Goal: Check status: Check status

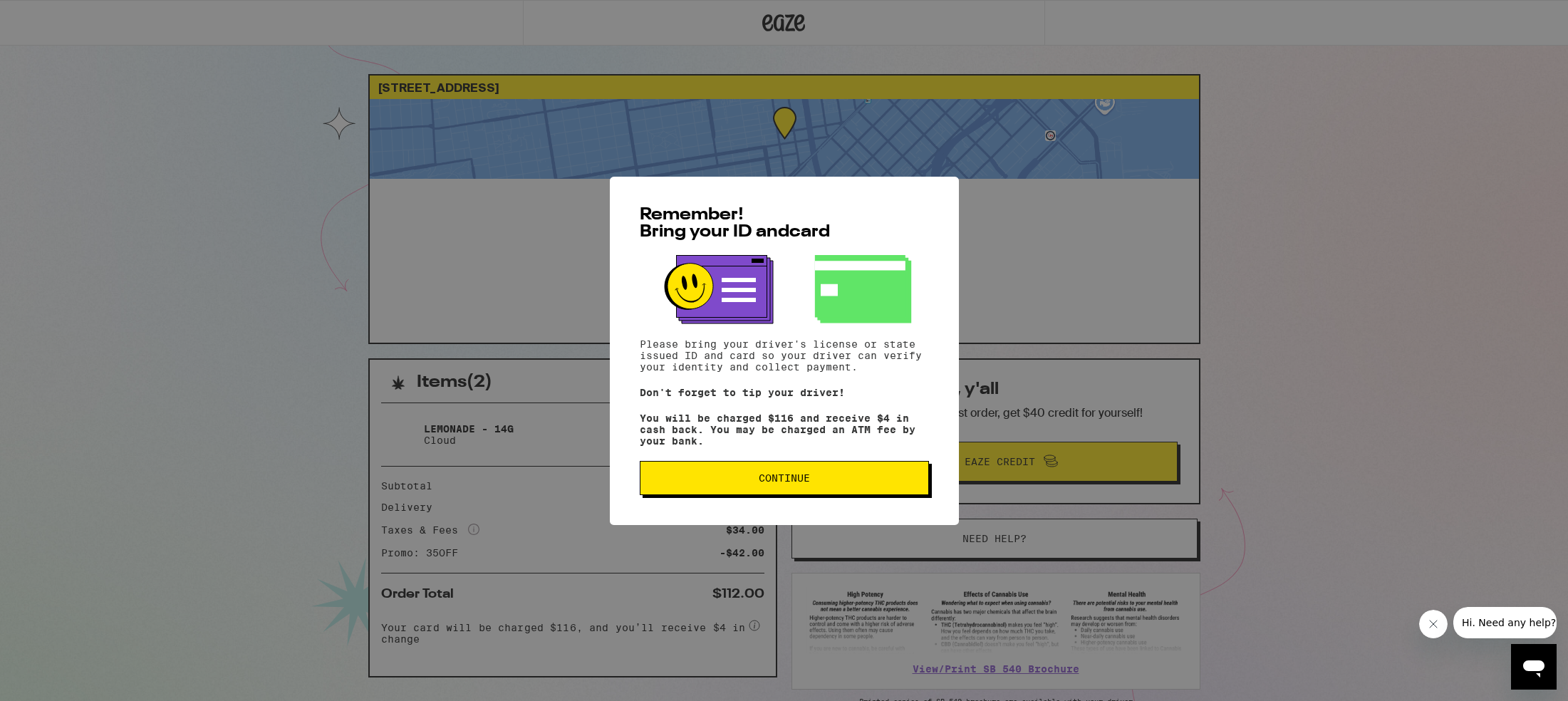
click at [728, 483] on span "Continue" at bounding box center [784, 478] width 265 height 10
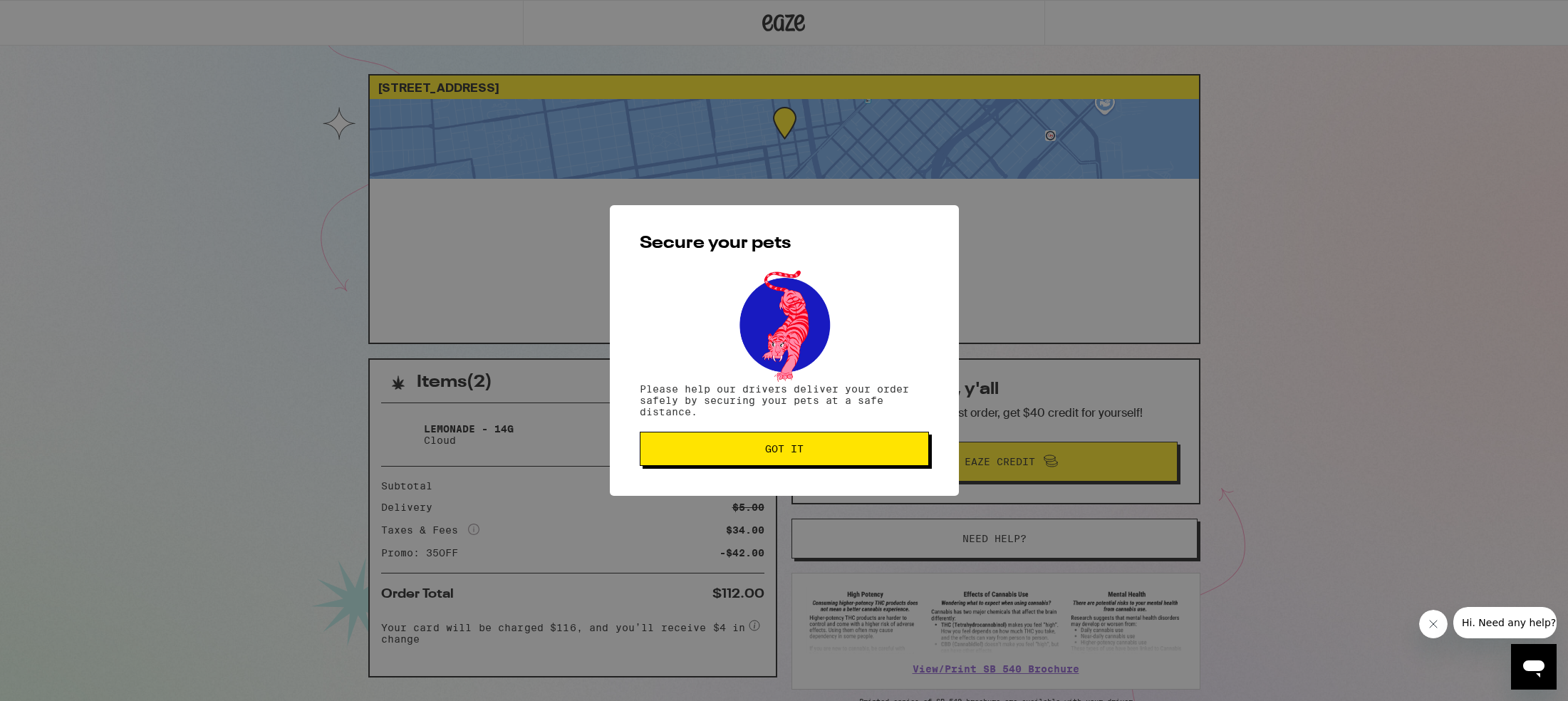
click at [752, 461] on button "Got it" at bounding box center [784, 449] width 289 height 34
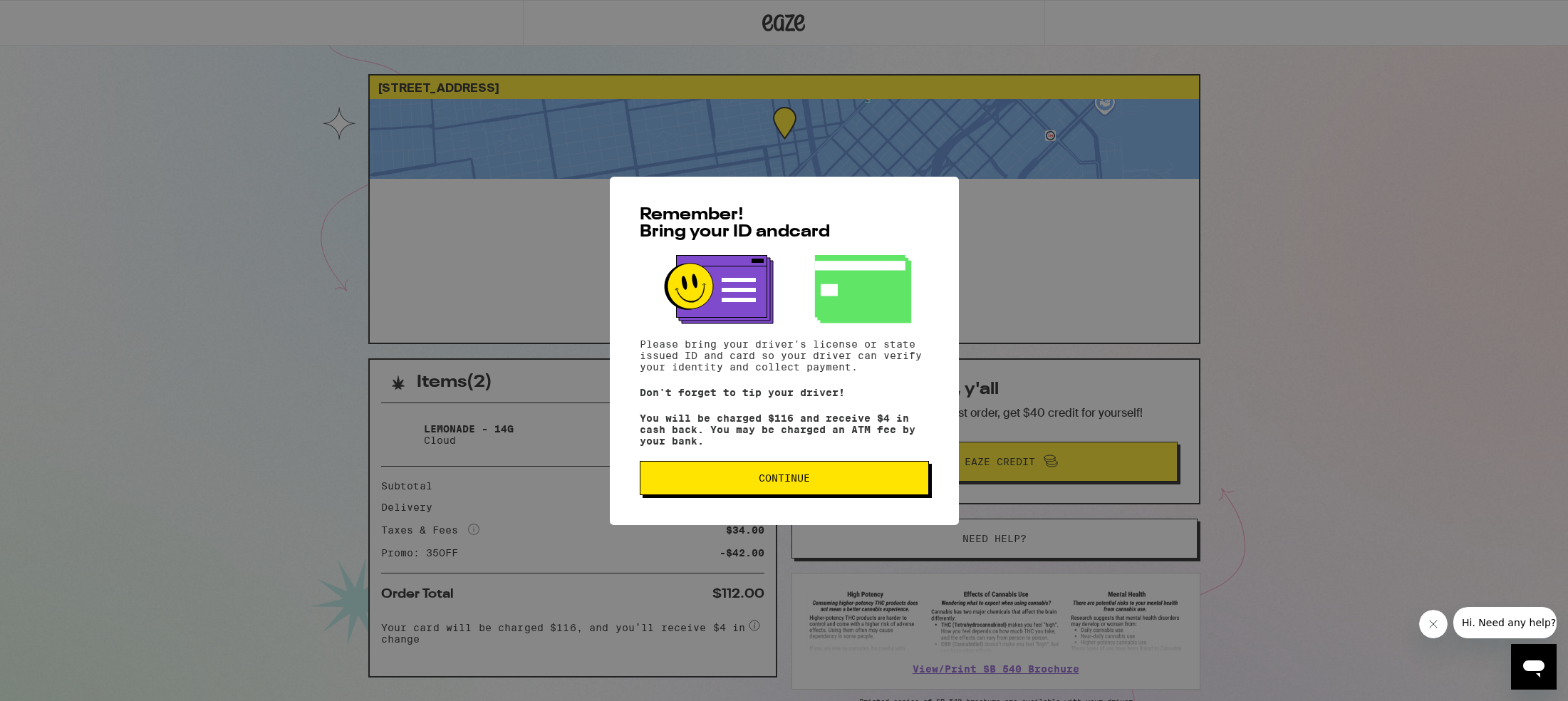
click at [791, 490] on button "Continue" at bounding box center [784, 478] width 289 height 34
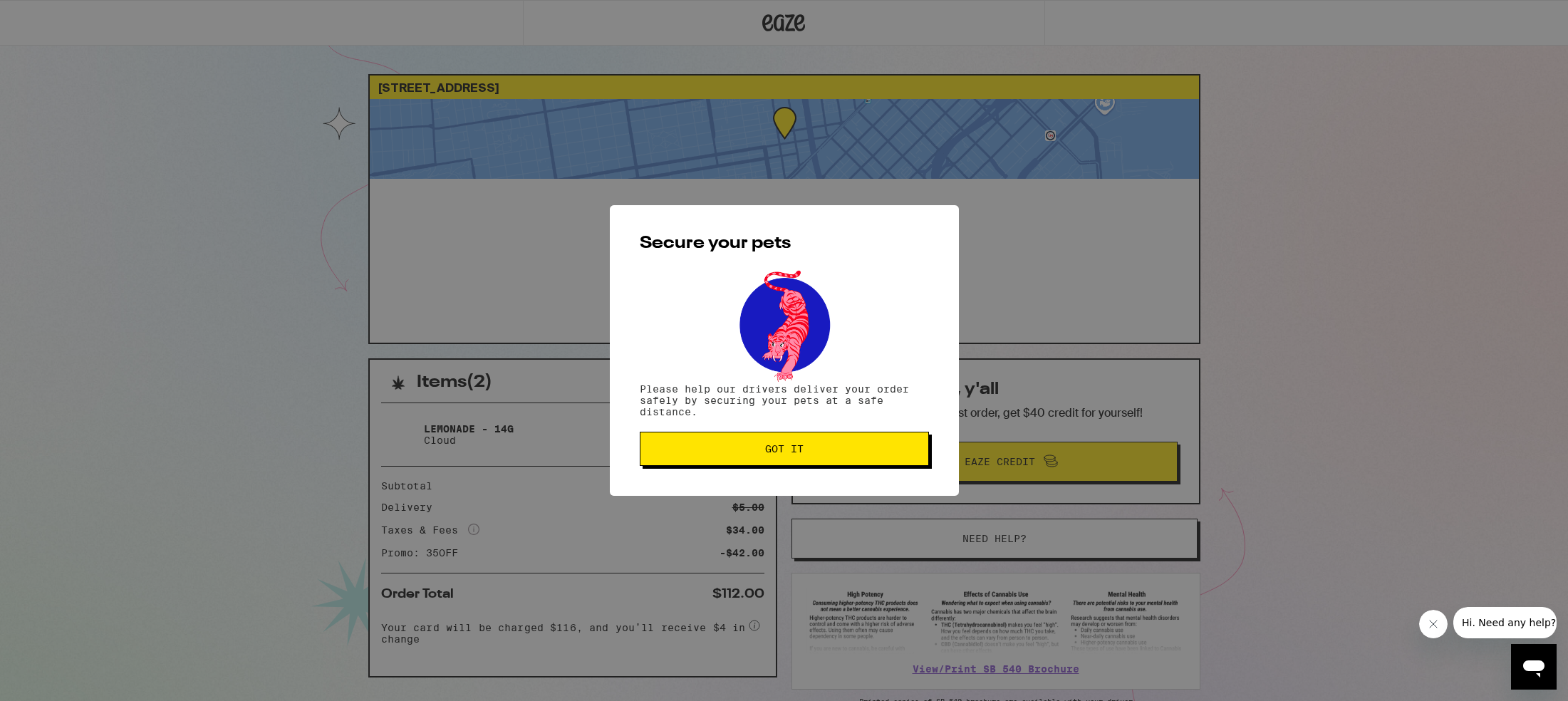
click at [794, 454] on span "Got it" at bounding box center [784, 449] width 39 height 10
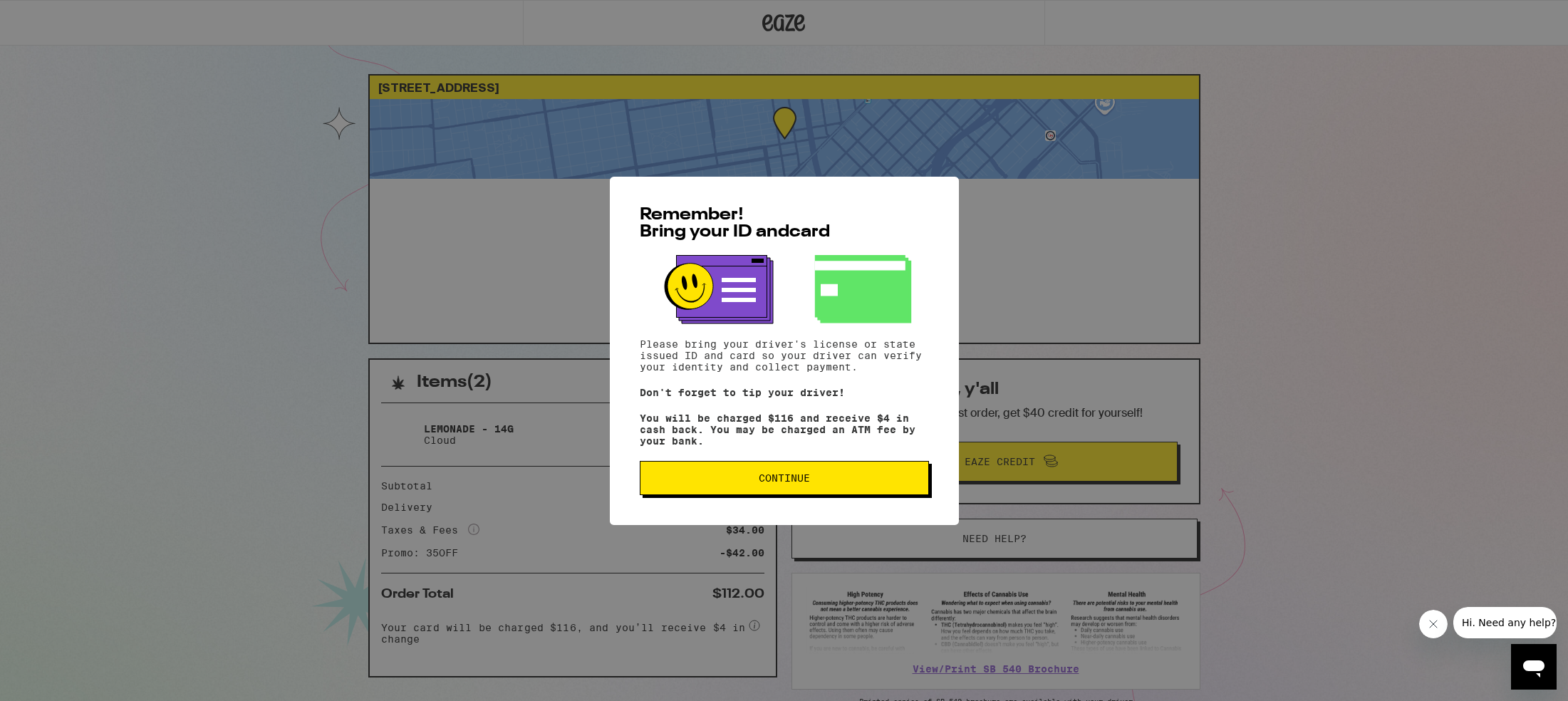
click at [725, 479] on span "Continue" at bounding box center [784, 478] width 265 height 10
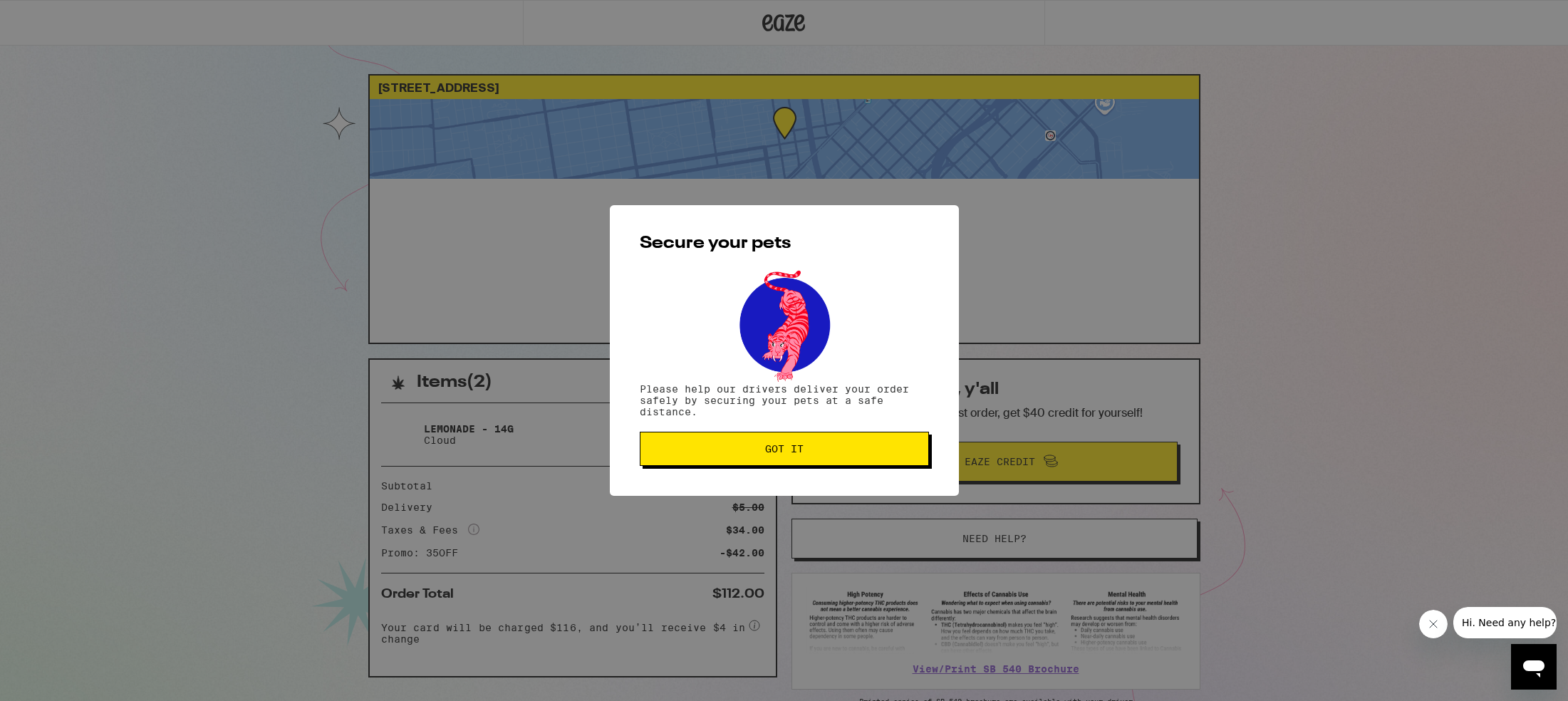
click at [1384, 522] on div "Secure your pets Please help our drivers deliver your order safely by securing …" at bounding box center [784, 350] width 1568 height 701
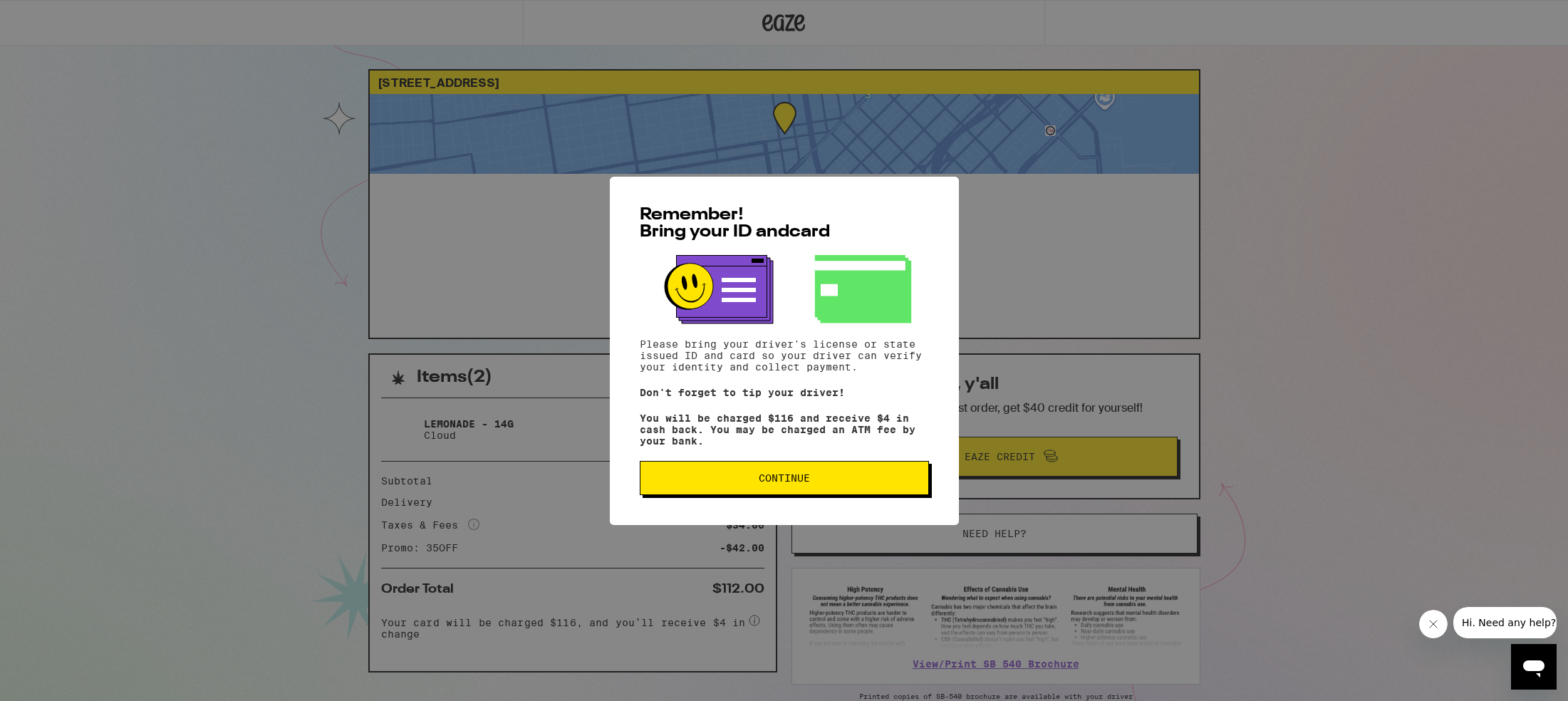
scroll to position [6, 0]
click at [726, 471] on button "Continue" at bounding box center [784, 478] width 289 height 34
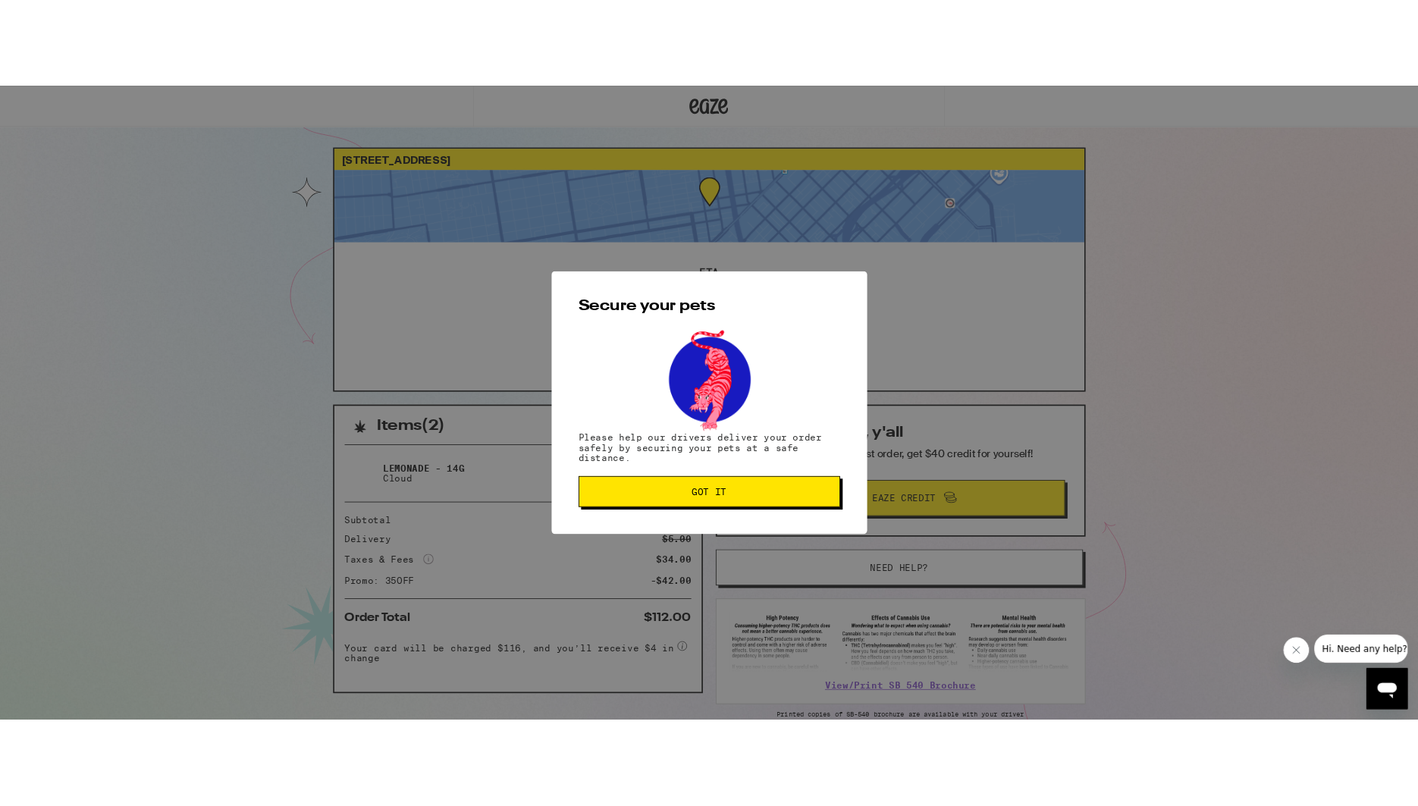
scroll to position [0, 0]
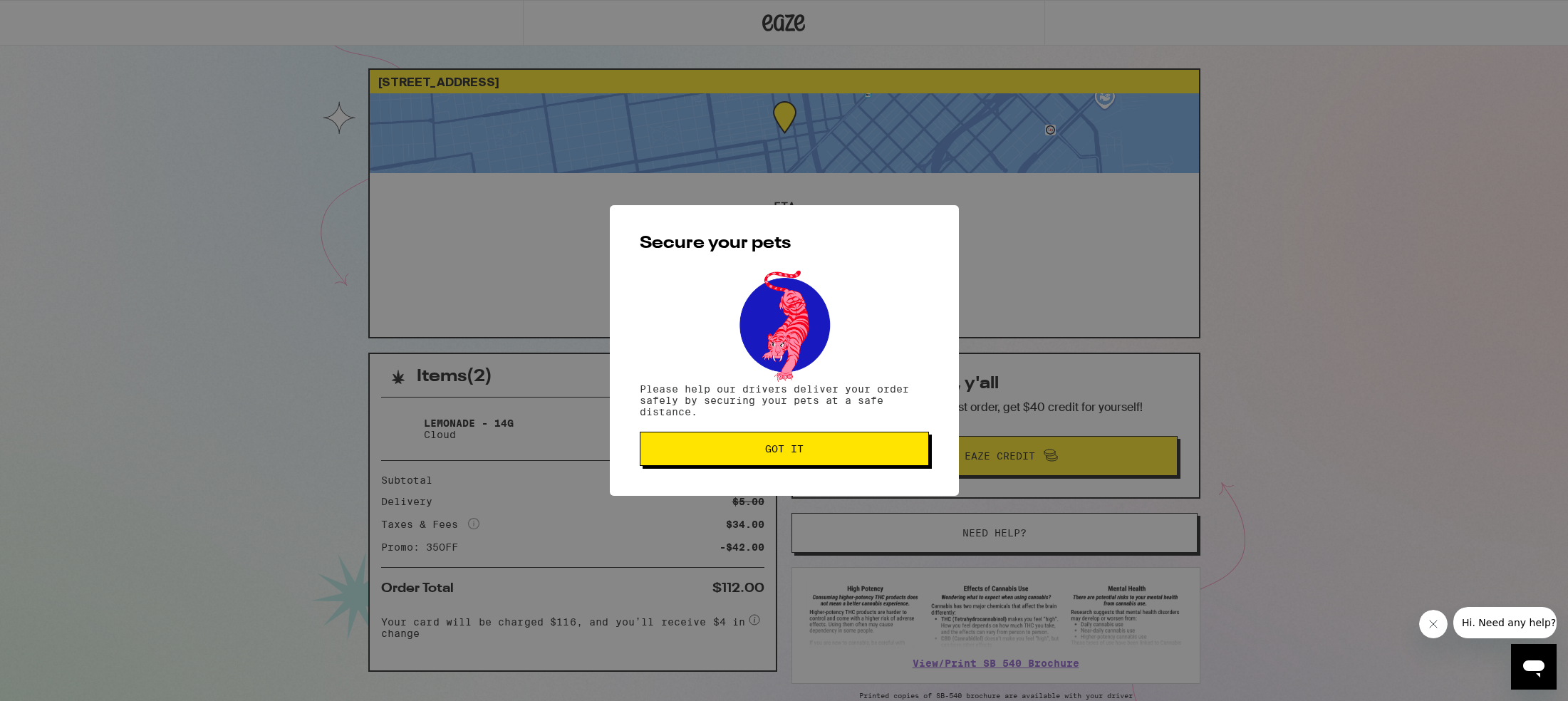
click at [745, 464] on button "Got it" at bounding box center [784, 449] width 289 height 34
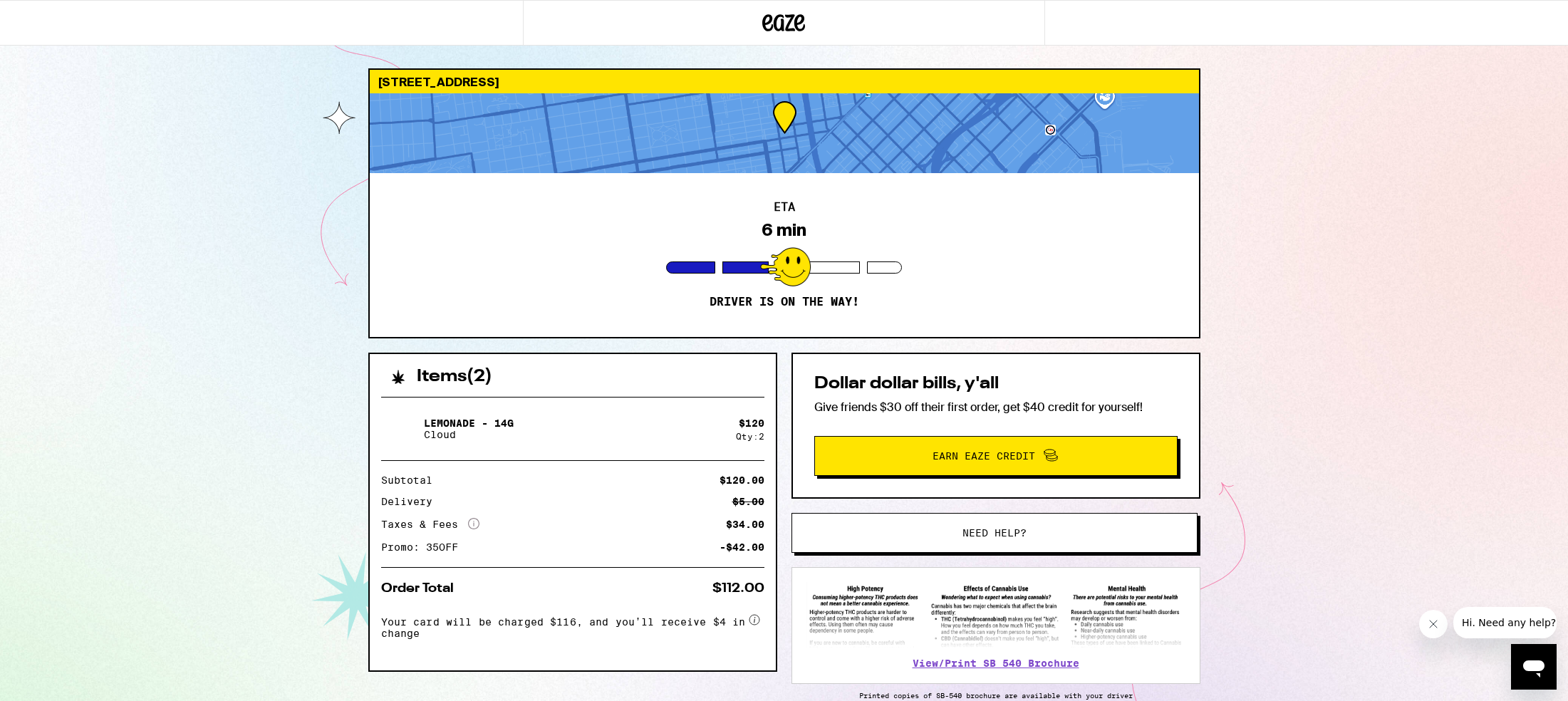
drag, startPoint x: 831, startPoint y: 75, endPoint x: 882, endPoint y: 134, distance: 78.0
click at [831, 75] on div "267 Linden St San Francisco 94102" at bounding box center [784, 81] width 830 height 23
click at [787, 274] on div at bounding box center [785, 267] width 51 height 39
